Goal: Navigation & Orientation: Find specific page/section

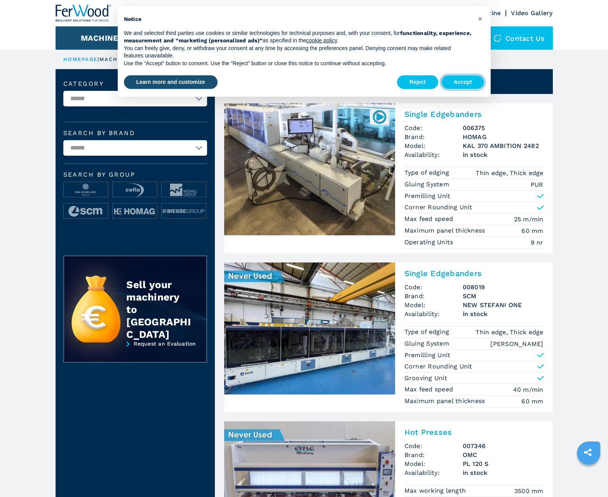
click at [462, 82] on button "Accept" at bounding box center [462, 82] width 43 height 14
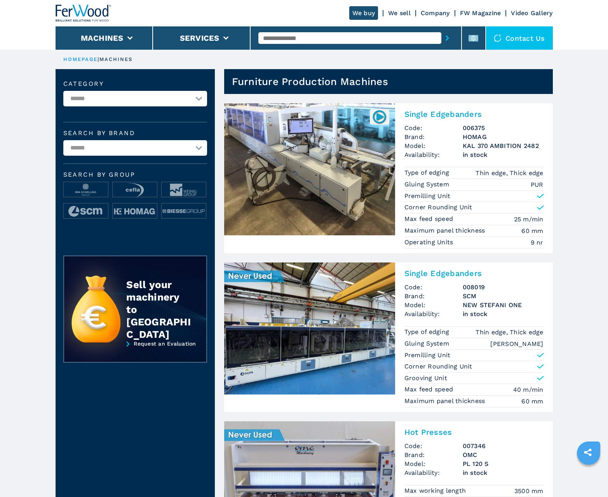
scroll to position [777, 0]
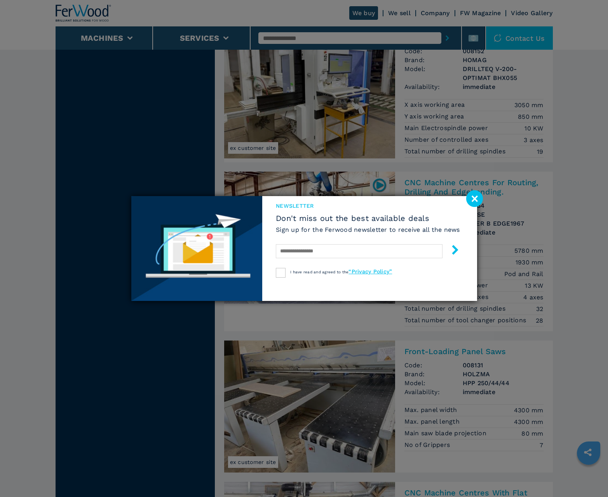
click at [474, 198] on image at bounding box center [474, 198] width 17 height 17
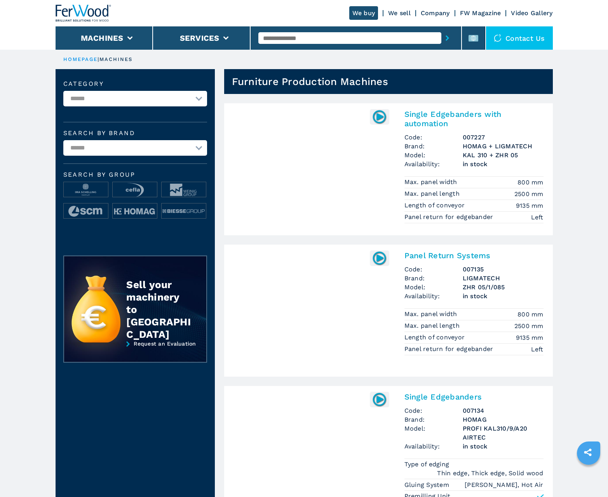
scroll to position [777, 0]
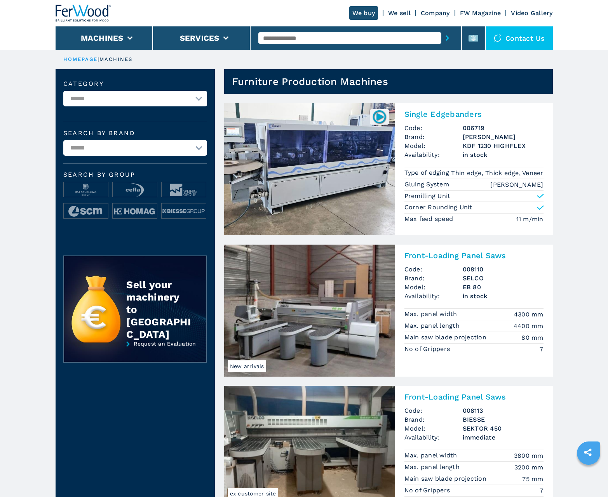
scroll to position [777, 0]
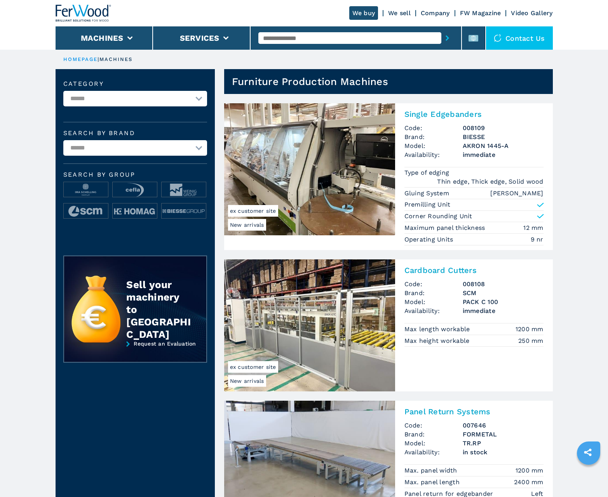
scroll to position [777, 0]
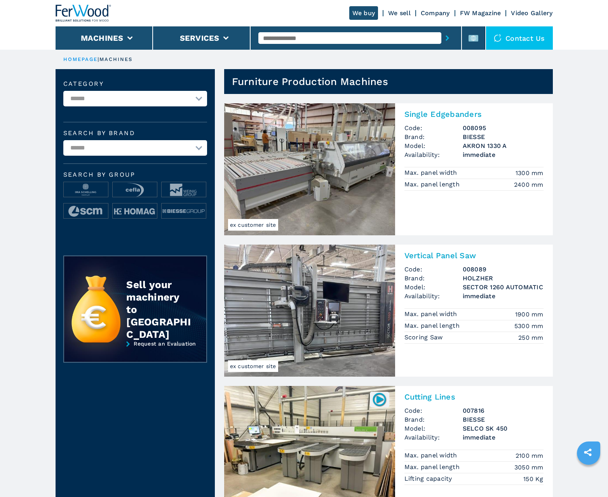
scroll to position [777, 0]
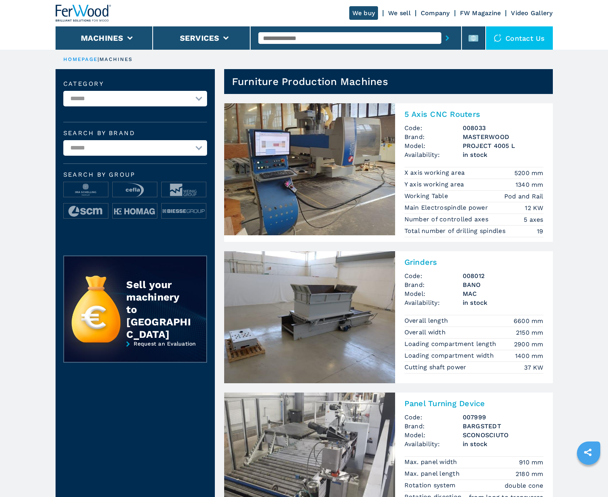
scroll to position [777, 0]
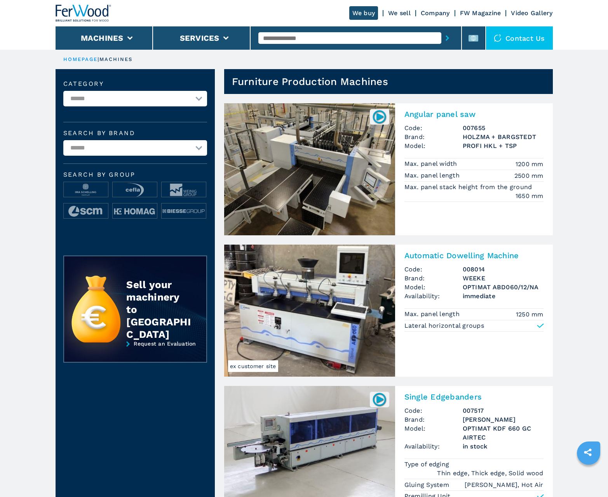
scroll to position [777, 0]
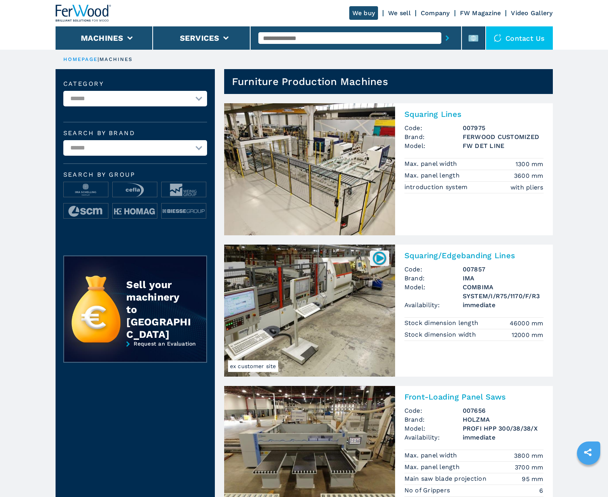
scroll to position [777, 0]
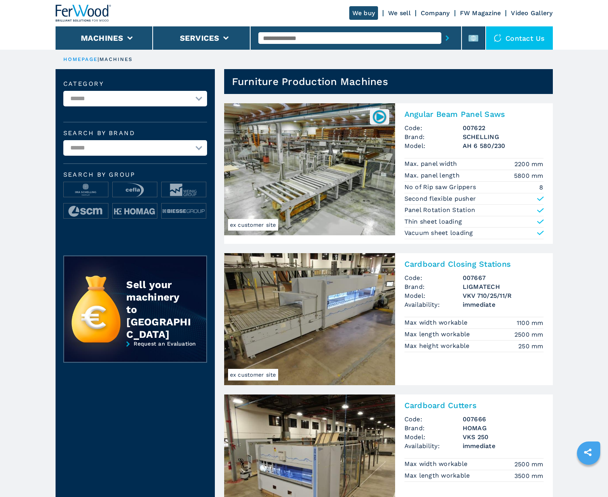
scroll to position [777, 0]
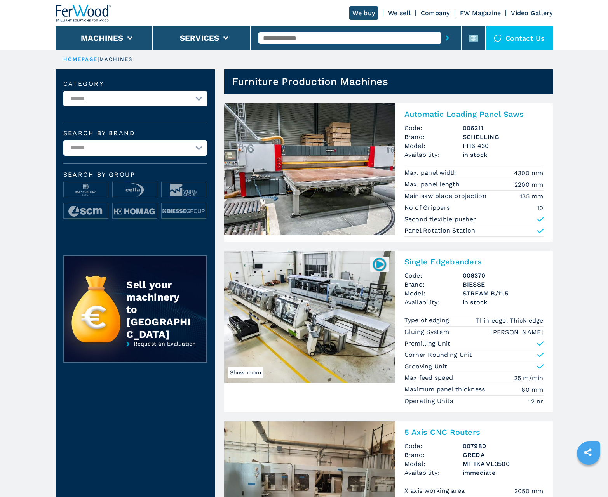
scroll to position [777, 0]
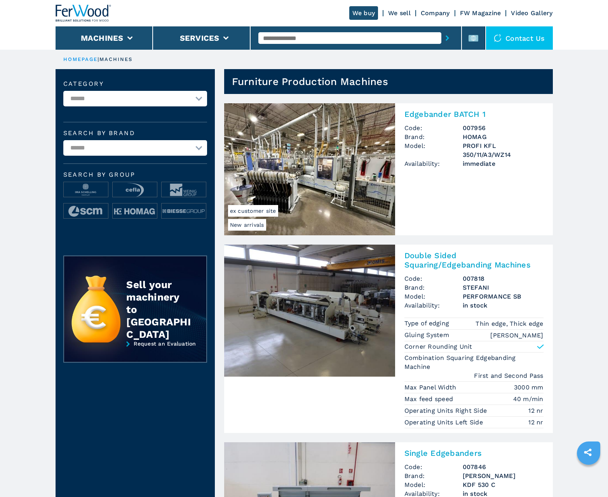
scroll to position [777, 0]
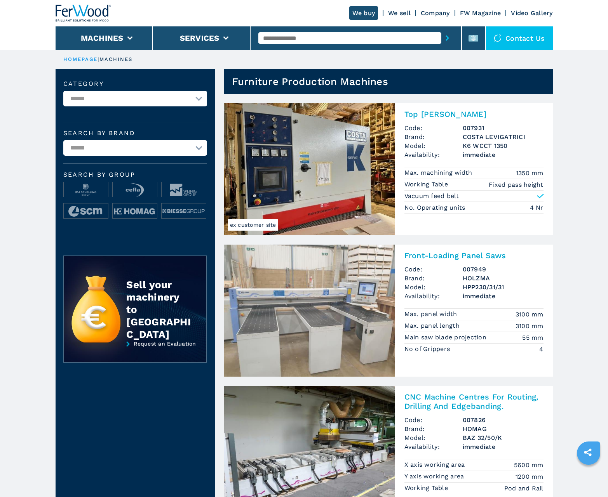
scroll to position [777, 0]
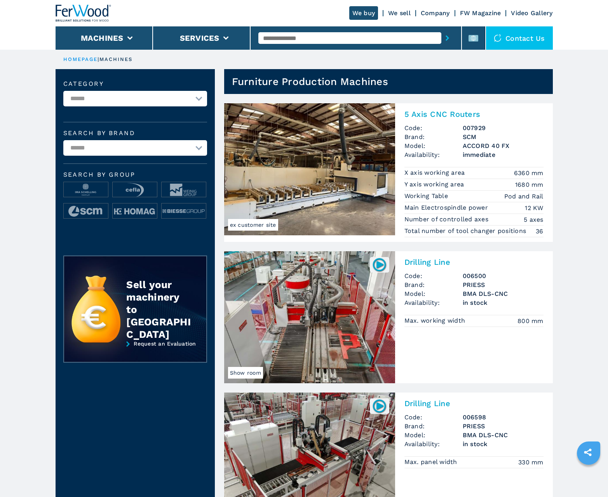
scroll to position [777, 0]
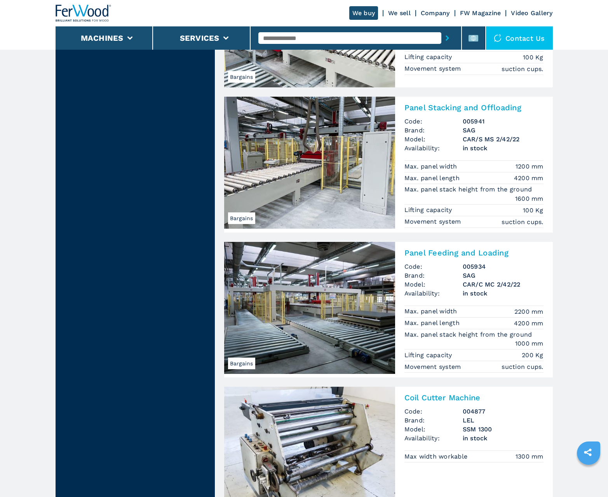
scroll to position [1451, 0]
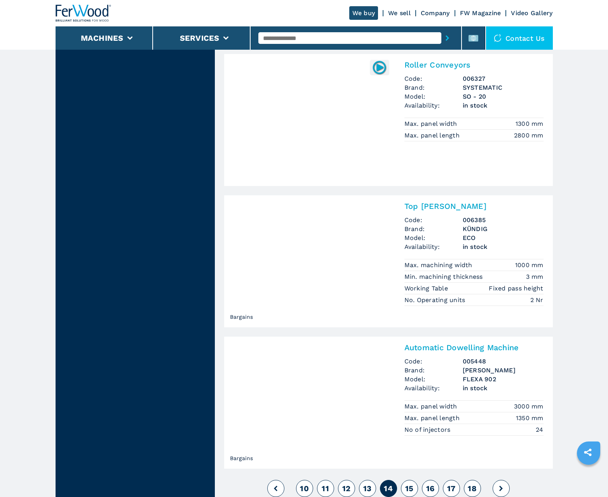
click at [409, 488] on span "15" at bounding box center [409, 488] width 9 height 9
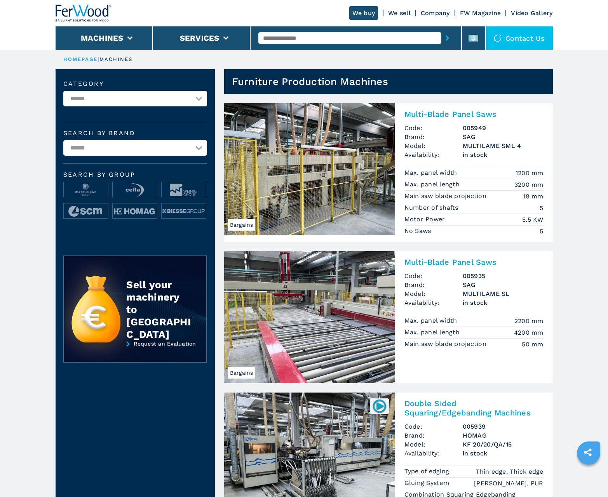
scroll to position [777, 0]
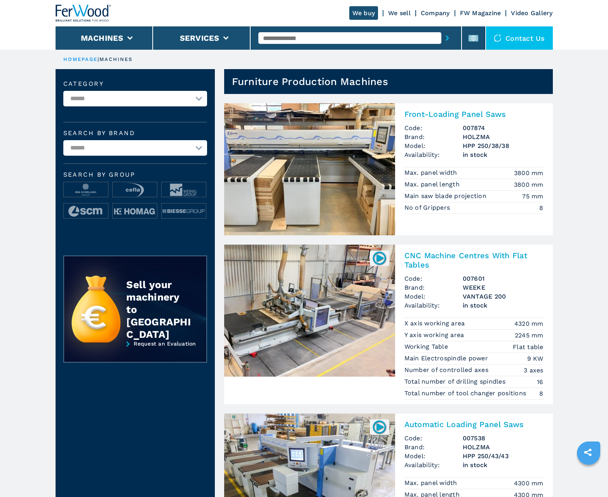
scroll to position [777, 0]
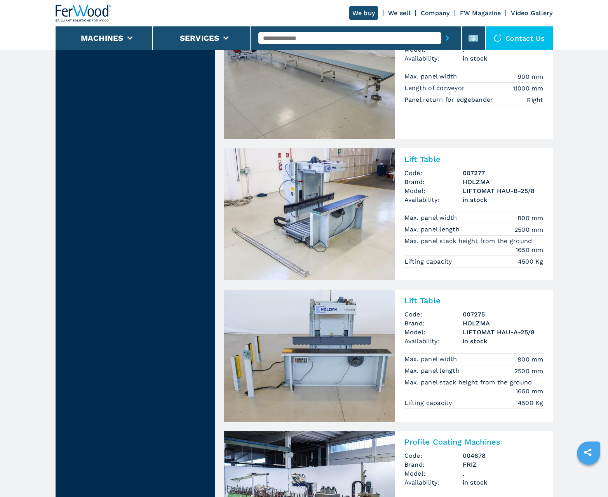
scroll to position [832, 0]
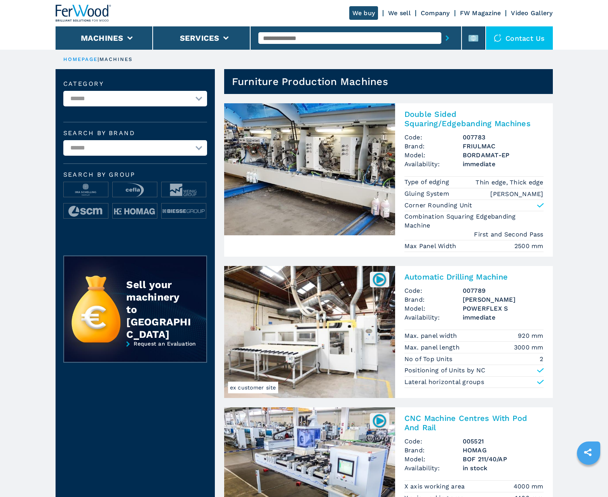
scroll to position [777, 0]
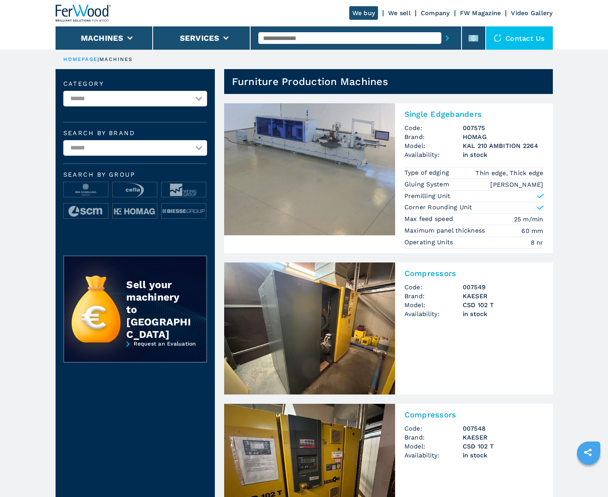
scroll to position [777, 0]
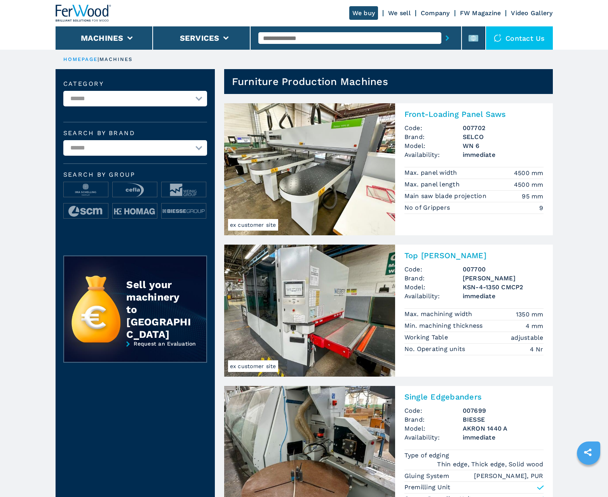
scroll to position [777, 0]
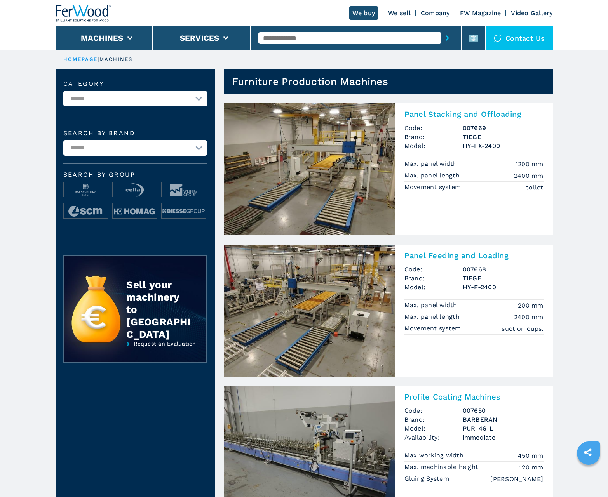
scroll to position [777, 0]
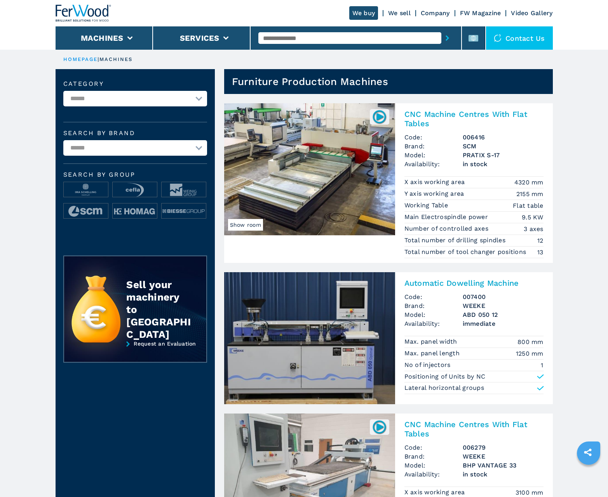
scroll to position [777, 0]
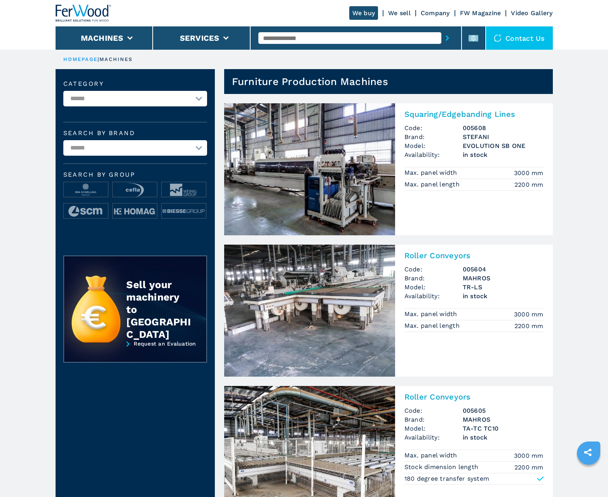
scroll to position [777, 0]
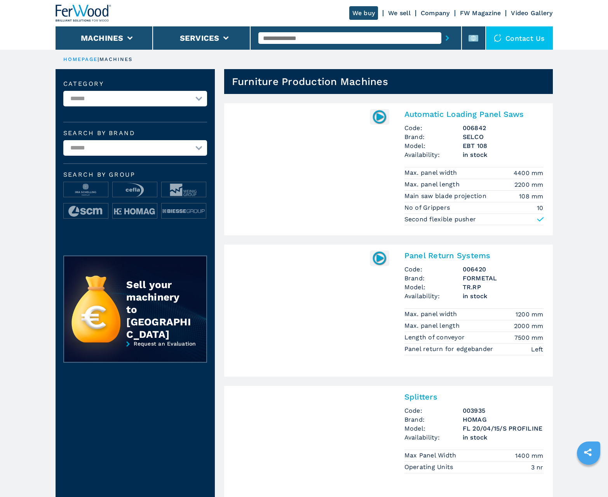
scroll to position [777, 0]
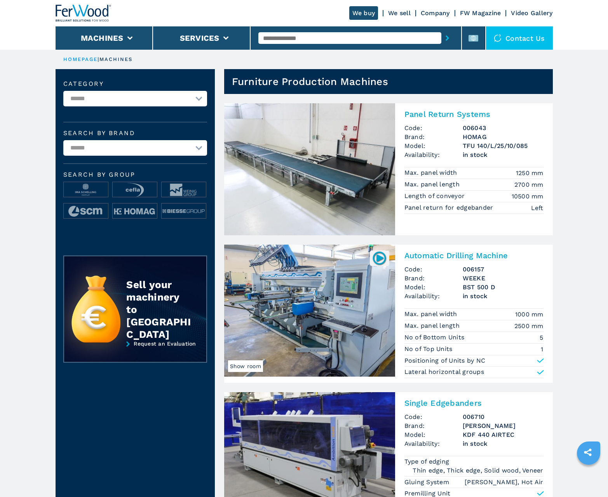
scroll to position [777, 0]
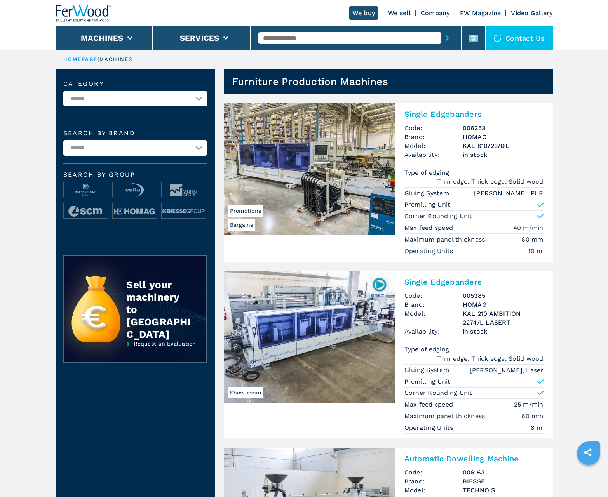
scroll to position [777, 0]
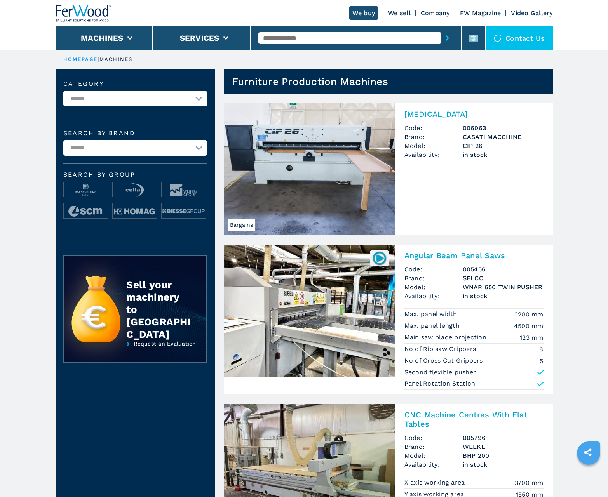
scroll to position [572, 0]
